Goal: Information Seeking & Learning: Learn about a topic

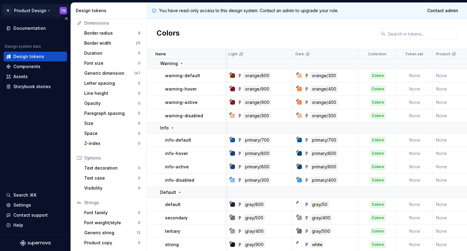
click at [34, 10] on html "N Product Design TN Documentation Design system data Design tokens Components A…" at bounding box center [233, 125] width 467 height 251
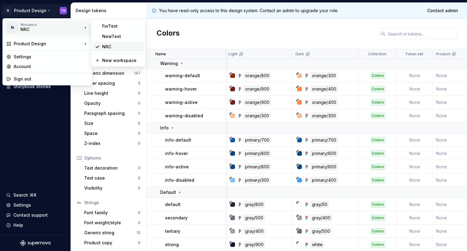
drag, startPoint x: 110, startPoint y: 47, endPoint x: 112, endPoint y: 44, distance: 3.1
click at [110, 46] on div "NRC" at bounding box center [121, 47] width 39 height 6
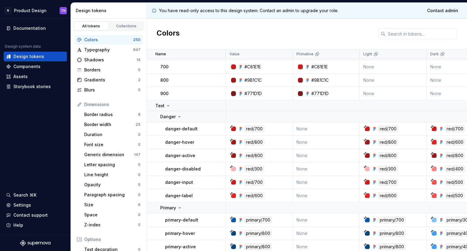
scroll to position [1489, 0]
click at [168, 108] on div "Text" at bounding box center [162, 106] width 15 height 6
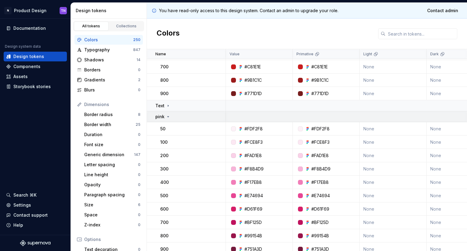
click at [167, 115] on icon at bounding box center [168, 116] width 5 height 5
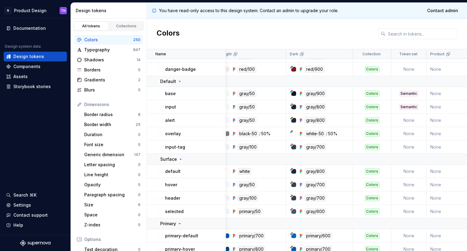
scroll to position [1729, 140]
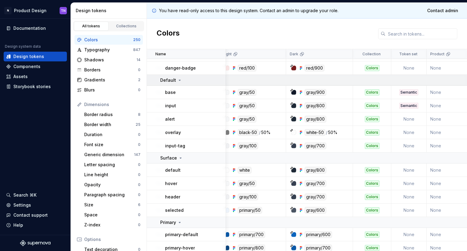
click at [180, 78] on icon at bounding box center [179, 80] width 5 height 5
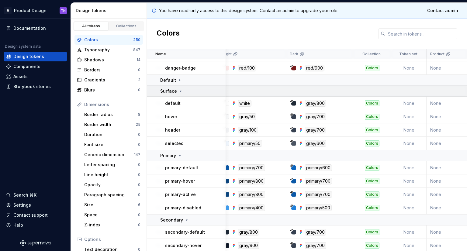
click at [179, 89] on icon at bounding box center [180, 91] width 5 height 5
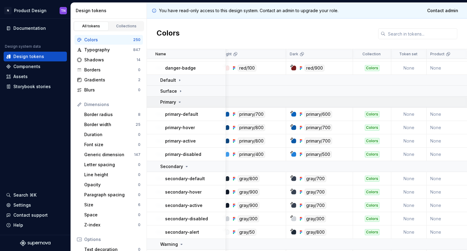
click at [178, 101] on icon at bounding box center [179, 102] width 5 height 5
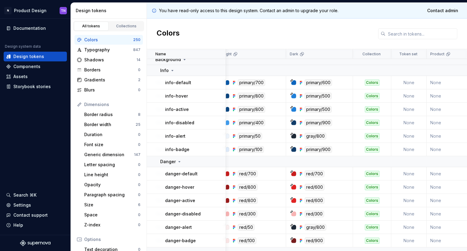
scroll to position [1557, 140]
click at [172, 160] on p "Danger" at bounding box center [167, 162] width 15 height 6
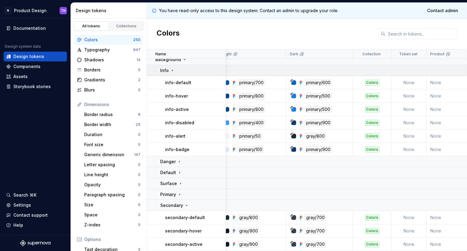
click at [172, 70] on icon at bounding box center [173, 70] width 2 height 1
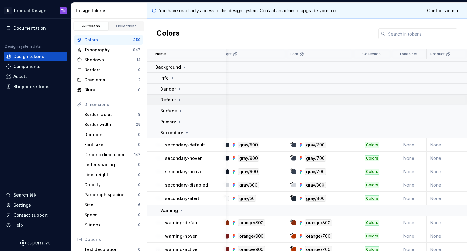
scroll to position [1549, 140]
click at [190, 129] on div "Secondary" at bounding box center [192, 132] width 65 height 6
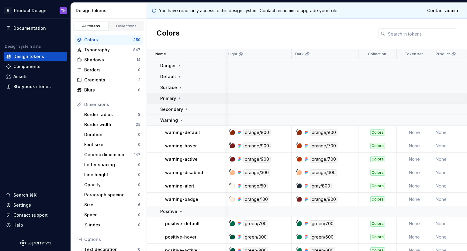
scroll to position [1609, 135]
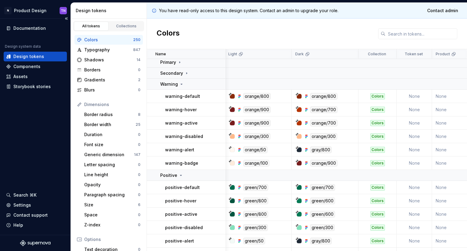
click at [0, 177] on div "Documentation Design system data Design tokens Components Assets Storybook stor…" at bounding box center [35, 127] width 70 height 216
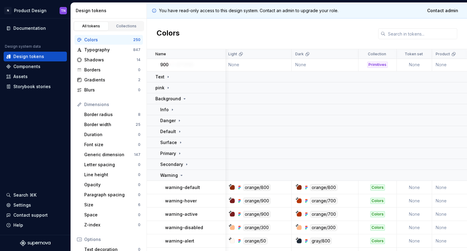
scroll to position [1487, 135]
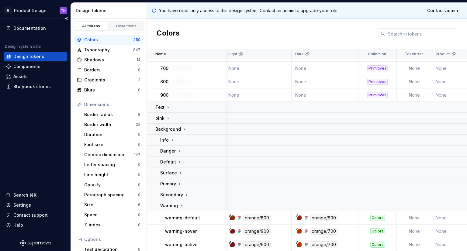
click at [39, 144] on div "Documentation Design system data Design tokens Components Assets Storybook stor…" at bounding box center [35, 127] width 70 height 216
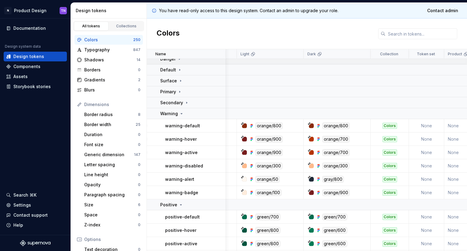
scroll to position [1580, 128]
